Goal: Information Seeking & Learning: Learn about a topic

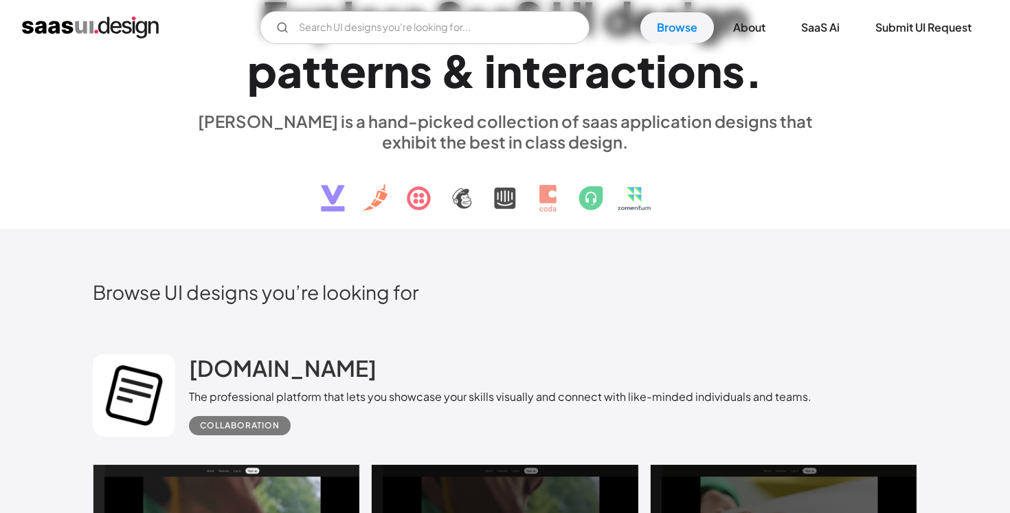
scroll to position [201, 0]
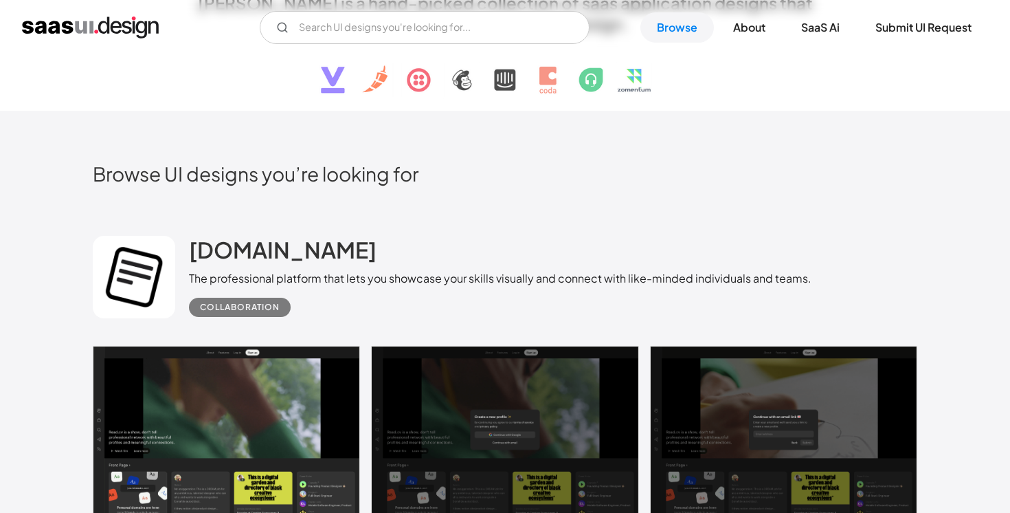
click at [460, 81] on img at bounding box center [505, 69] width 416 height 71
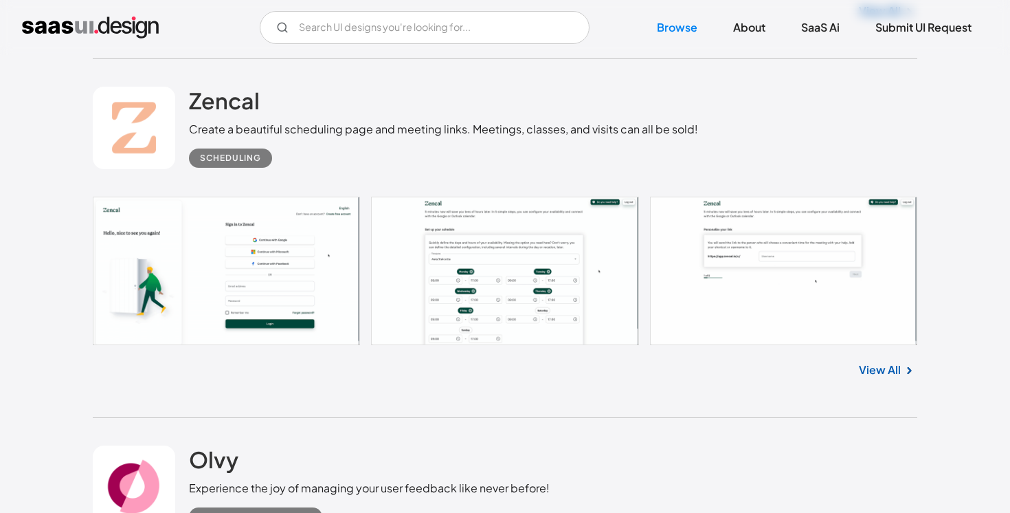
scroll to position [1484, 0]
click at [223, 101] on h2 "Zencal" at bounding box center [224, 99] width 71 height 27
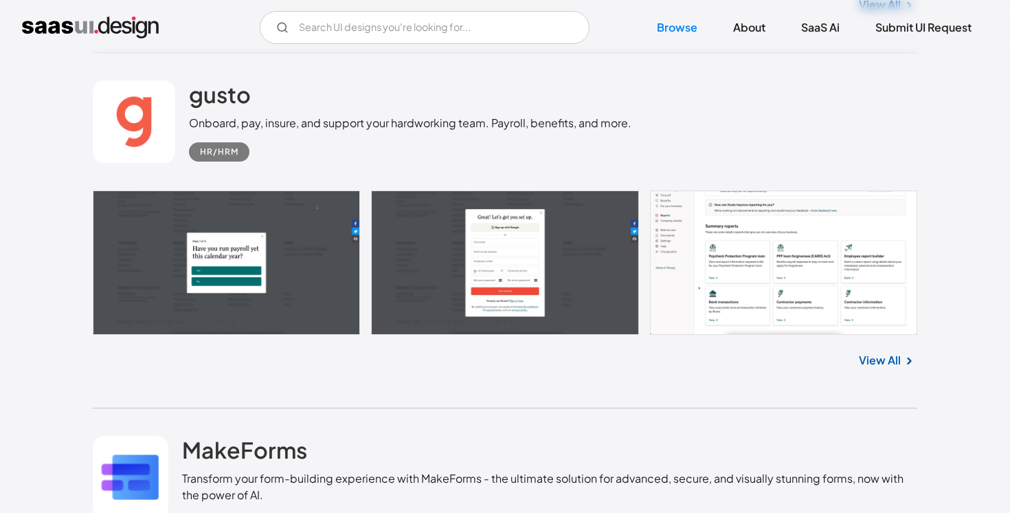
scroll to position [4717, 0]
click at [234, 100] on h2 "gusto" at bounding box center [220, 94] width 62 height 27
click at [378, 30] on input "Email Form" at bounding box center [425, 27] width 330 height 33
type input "landing page"
click at [669, 29] on link "Browse" at bounding box center [677, 27] width 74 height 30
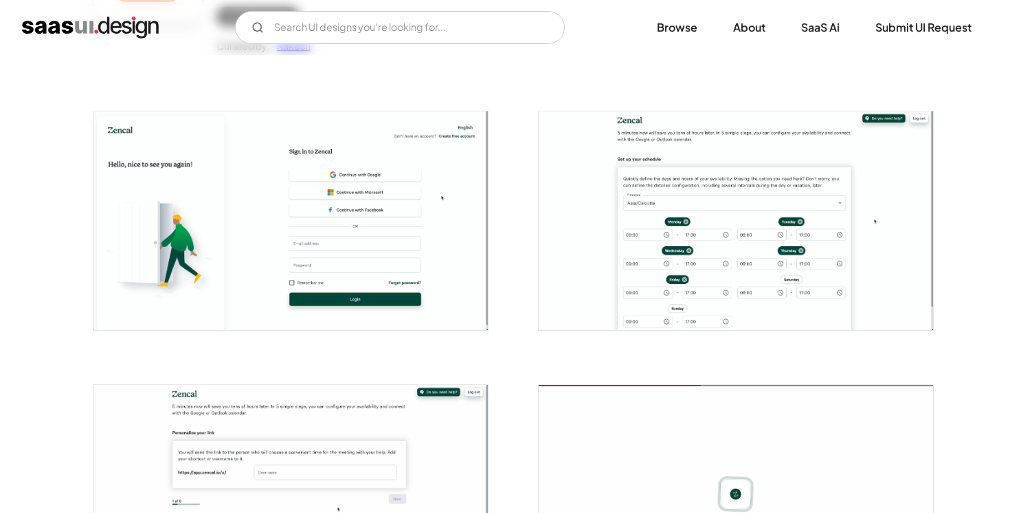
scroll to position [270, 0]
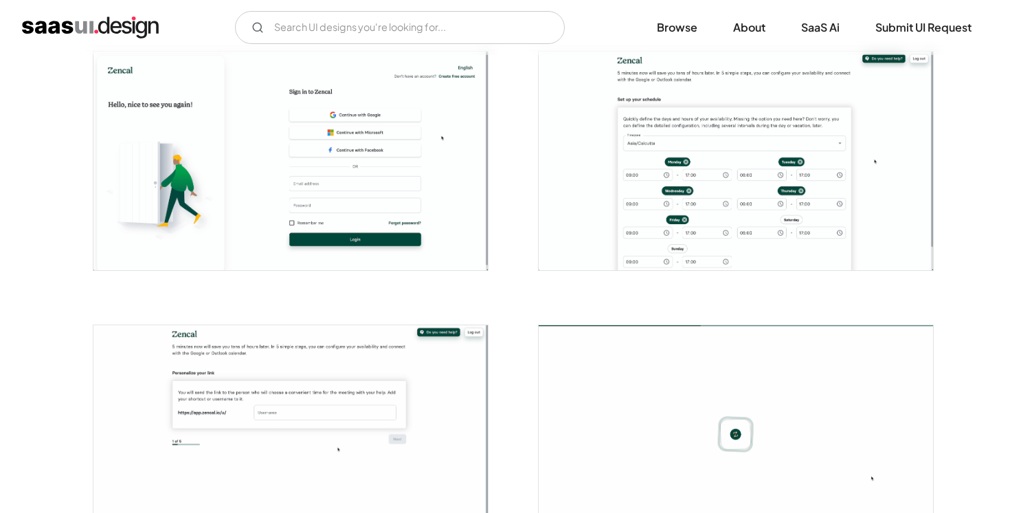
click at [243, 192] on img "open lightbox" at bounding box center [290, 161] width 394 height 218
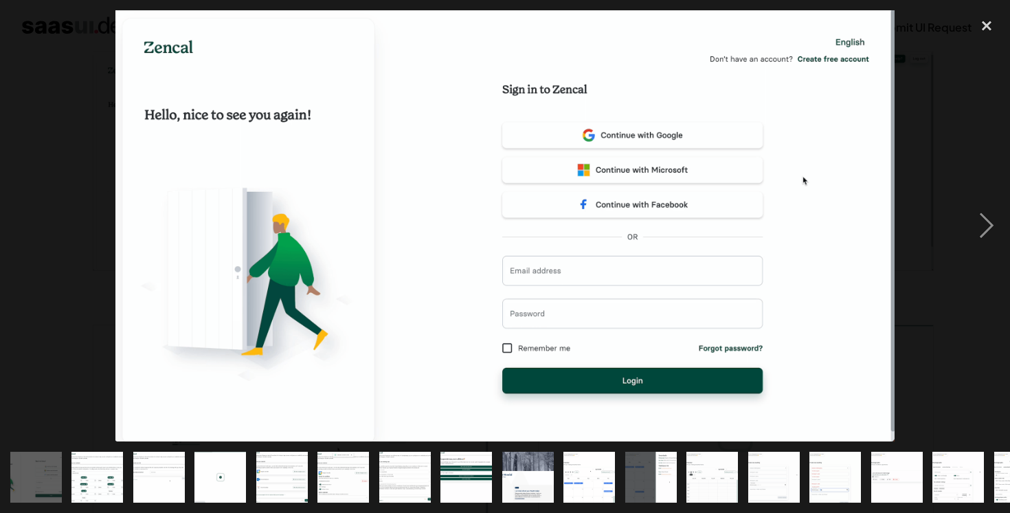
click at [941, 107] on div at bounding box center [505, 225] width 1010 height 431
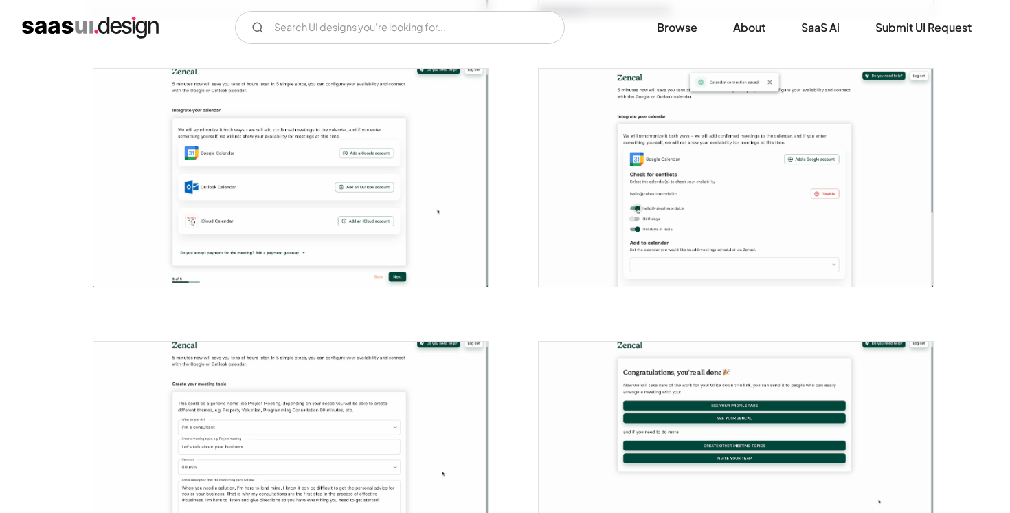
scroll to position [834, 0]
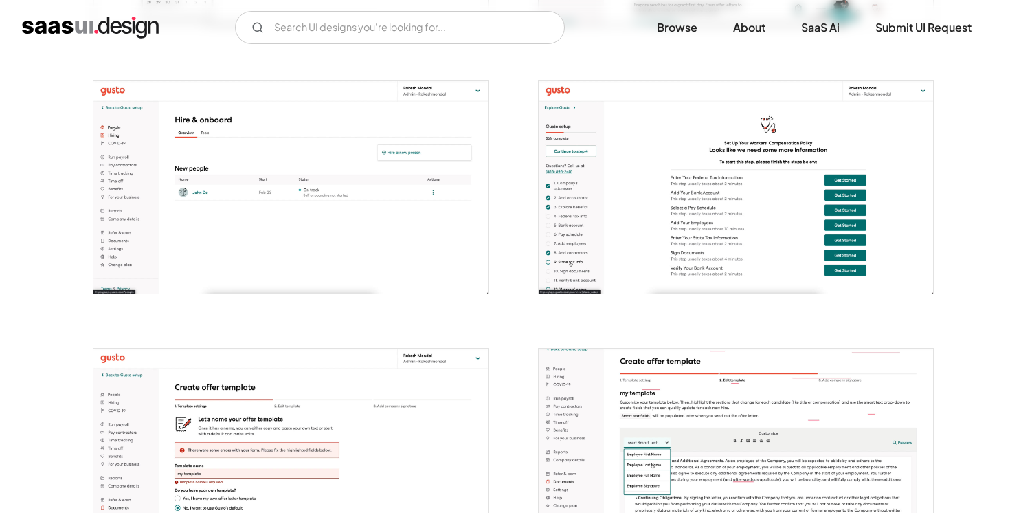
scroll to position [2997, 0]
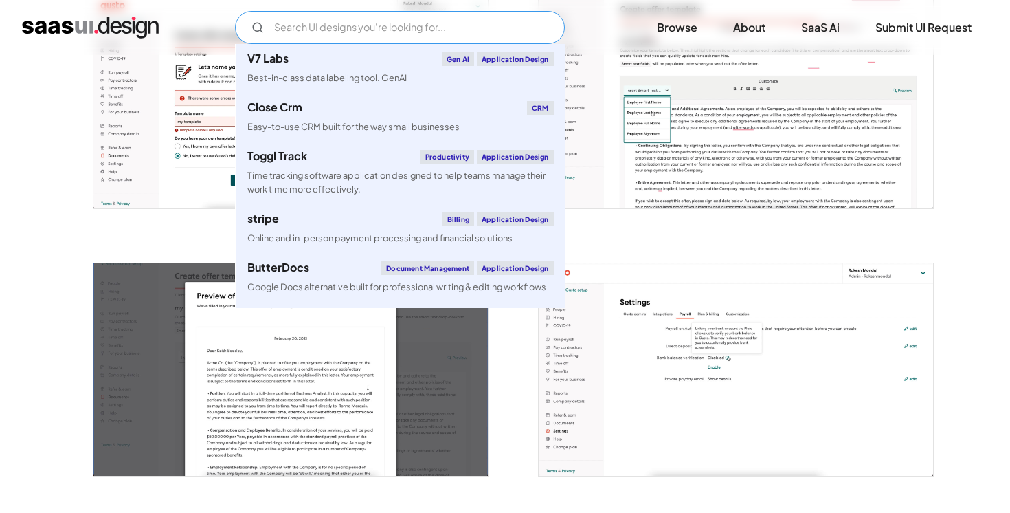
click at [415, 21] on input "Email Form" at bounding box center [400, 27] width 330 height 33
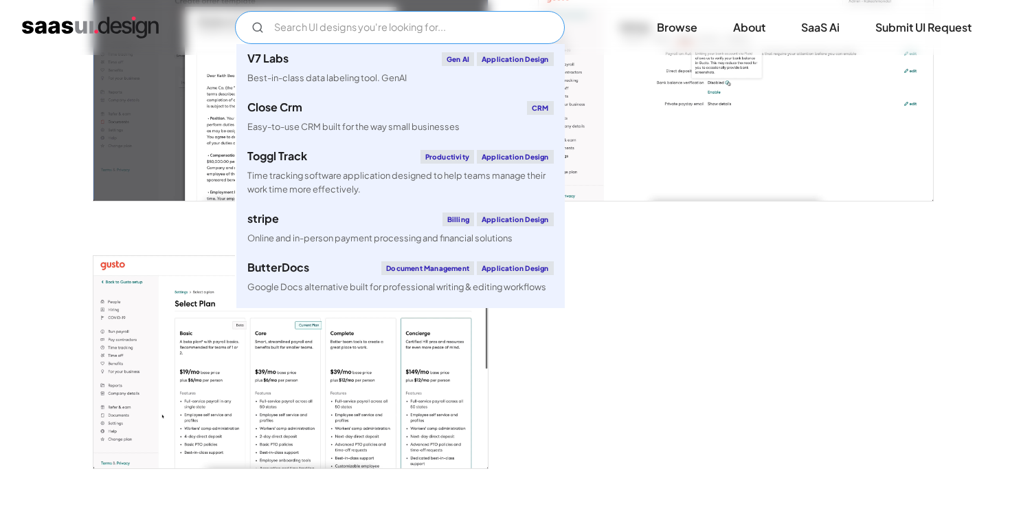
scroll to position [3457, 0]
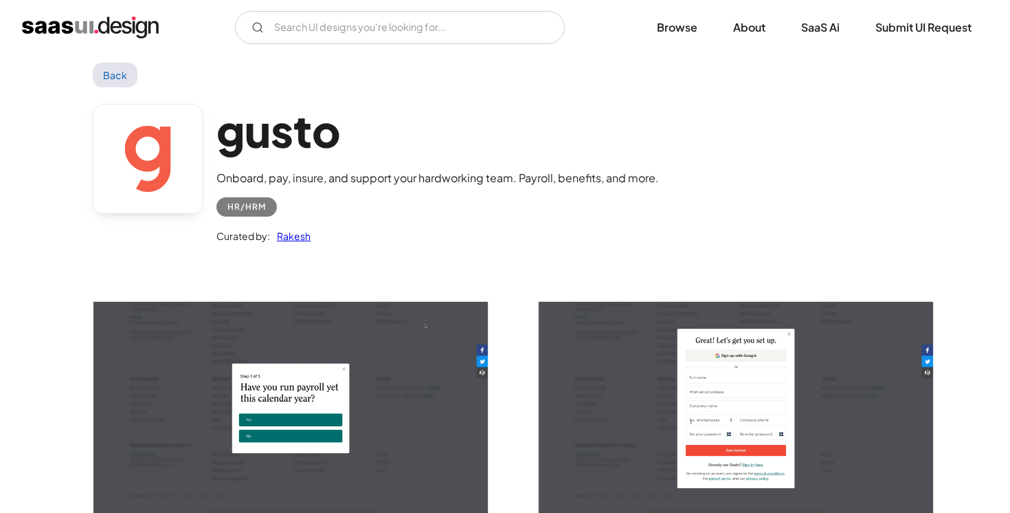
scroll to position [21, 0]
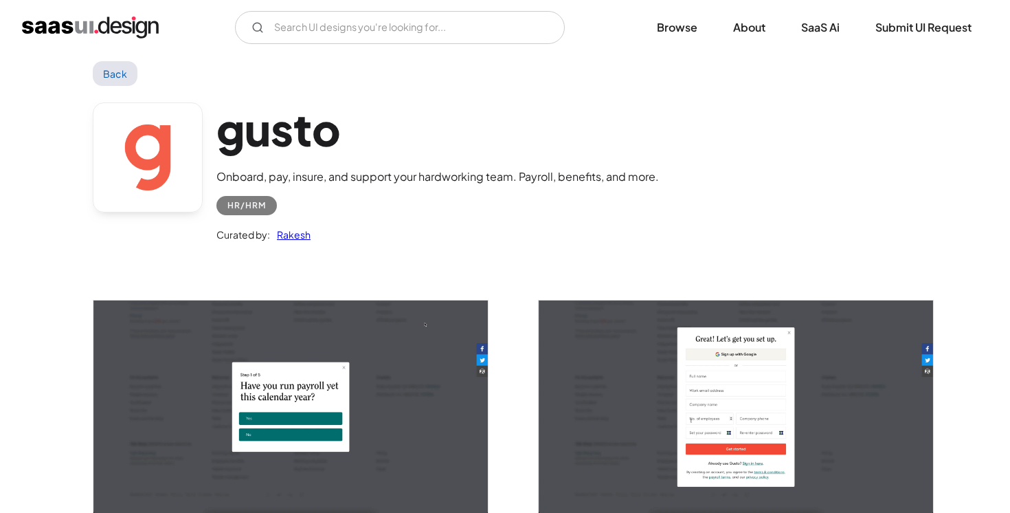
click at [270, 112] on h1 "gusto" at bounding box center [437, 128] width 443 height 53
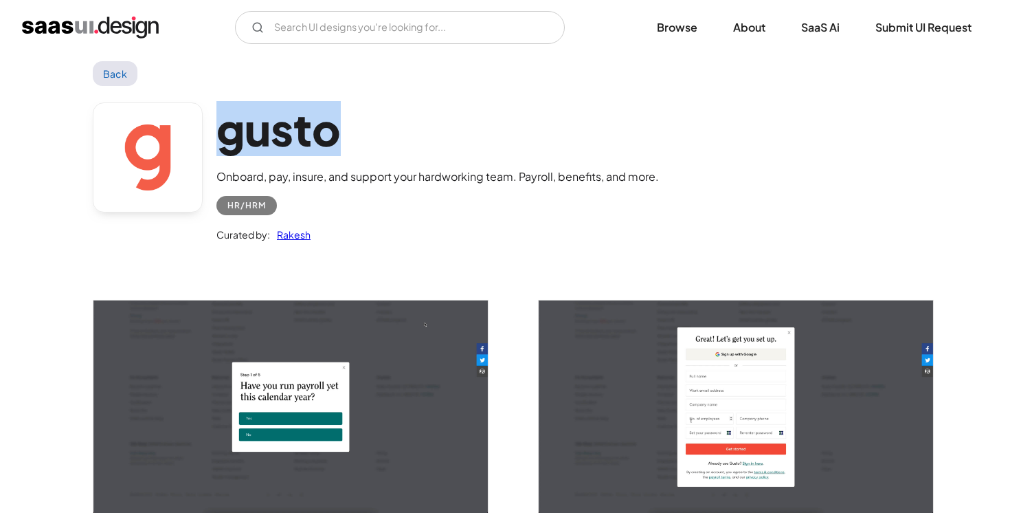
click at [270, 112] on h1 "gusto" at bounding box center [437, 128] width 443 height 53
copy h1 "gusto"
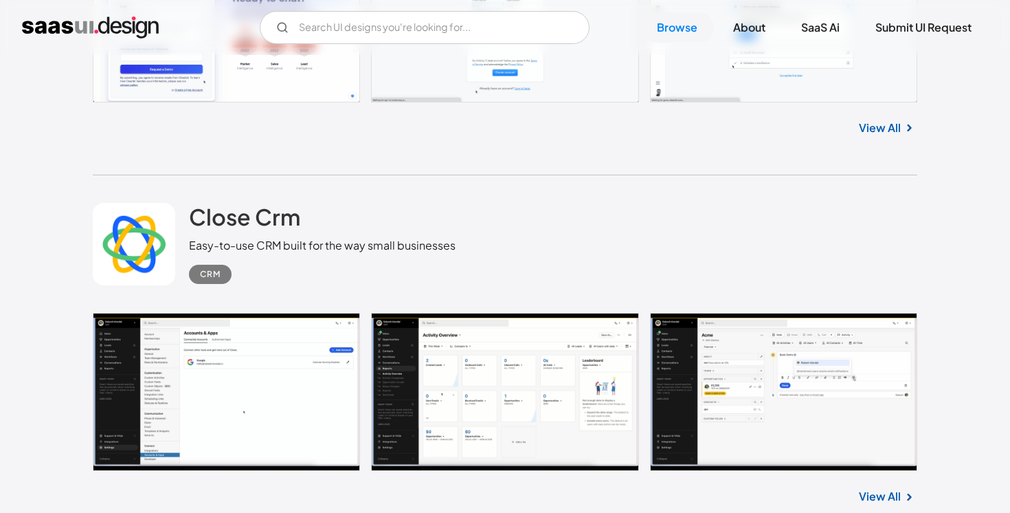
scroll to position [7145, 0]
